Goal: Information Seeking & Learning: Learn about a topic

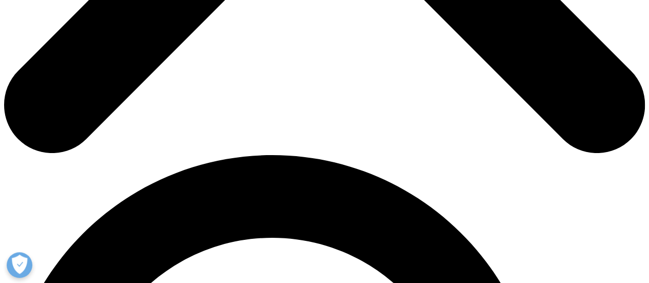
scroll to position [255, 0]
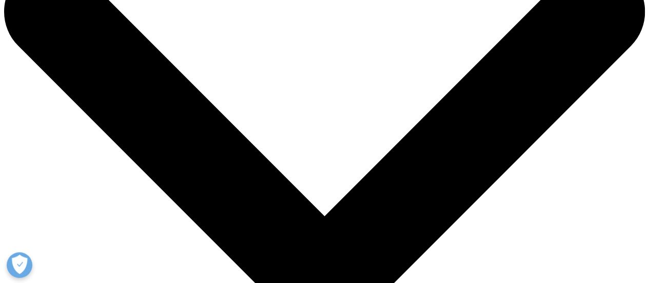
scroll to position [62, 0]
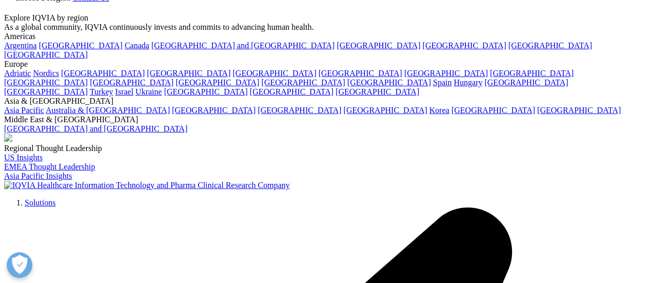
drag, startPoint x: 563, startPoint y: 221, endPoint x: 650, endPoint y: 20, distance: 219.1
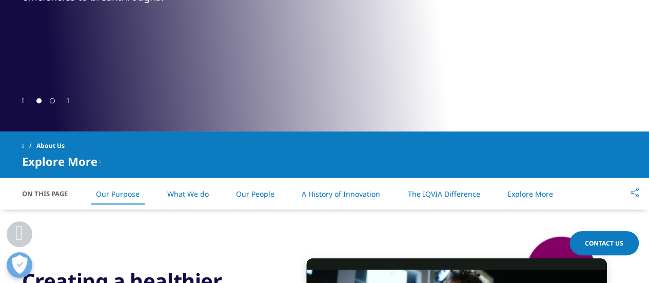
scroll to position [165, 0]
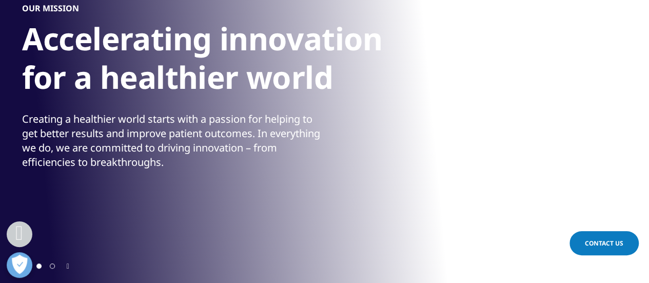
click at [93, 112] on div "Creating a healthier world starts with a passion for helping to get better resu…" at bounding box center [172, 140] width 300 height 57
click at [77, 74] on h1 "Accelerating innovation for a healthier world" at bounding box center [214, 60] width 385 height 83
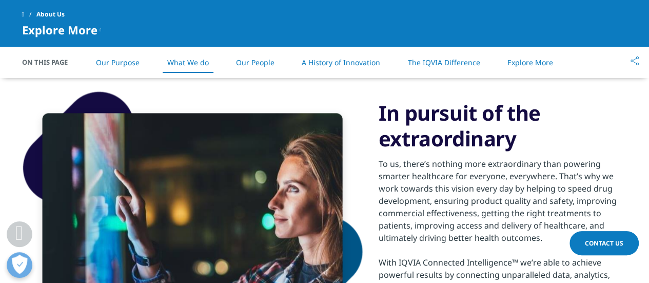
scroll to position [690, 0]
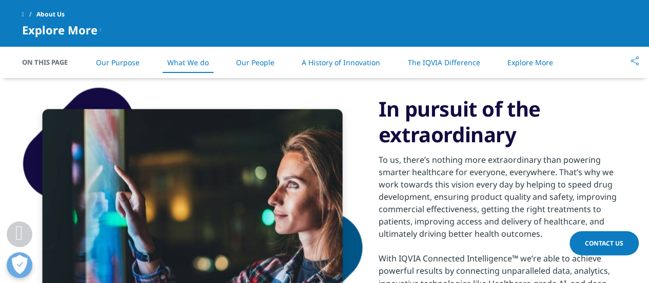
click at [316, 66] on link "A History of Innovation" at bounding box center [341, 62] width 78 height 10
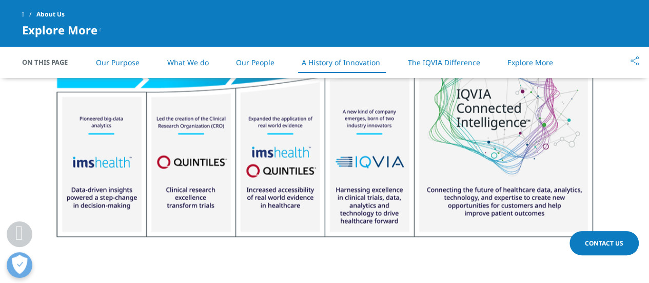
scroll to position [1419, 0]
